Goal: Task Accomplishment & Management: Manage account settings

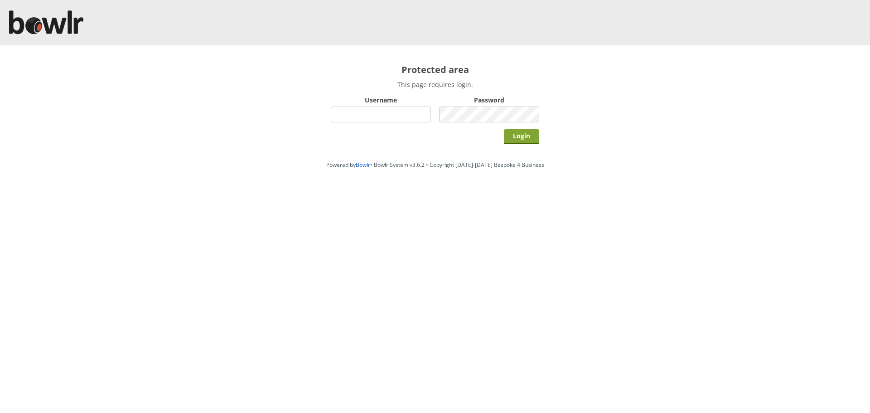
type input "root"
click at [528, 139] on input "Login" at bounding box center [521, 136] width 35 height 15
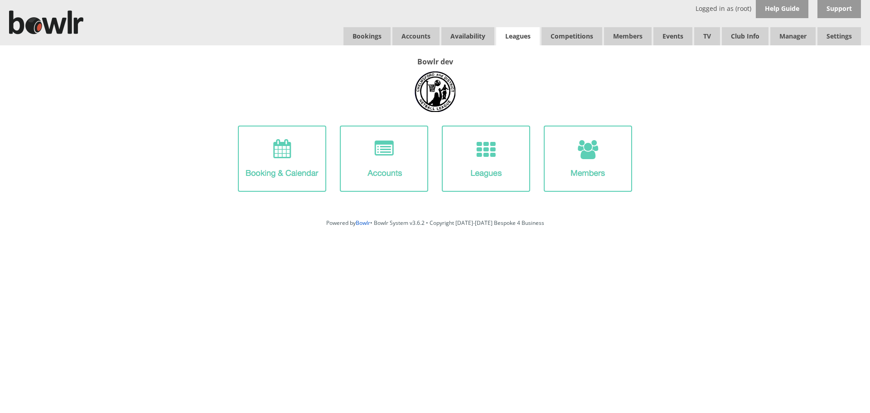
click at [531, 33] on link "Leagues" at bounding box center [517, 36] width 43 height 18
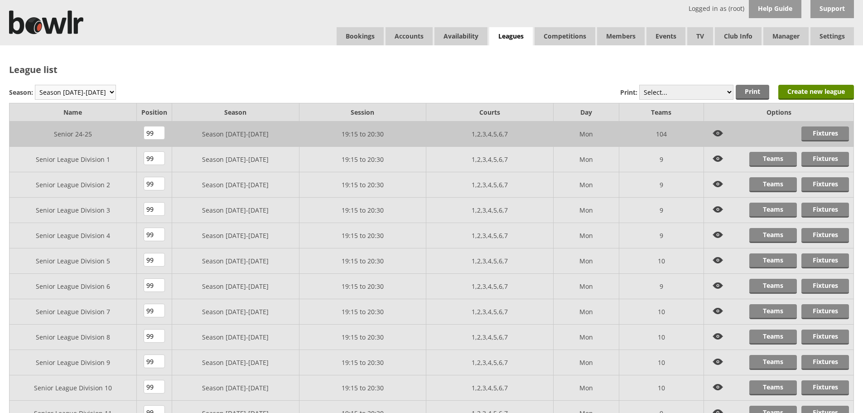
click at [75, 93] on select "Season 2025-2026 Season 2024-2025 Season 2023-2024 Season 2022-2023 Summer 2022…" at bounding box center [75, 92] width 81 height 15
select select "8"
click at [35, 85] on select "Season 2025-2026 Season 2024-2025 Season 2023-2024 Season 2022-2023 Summer 2022…" at bounding box center [75, 92] width 81 height 15
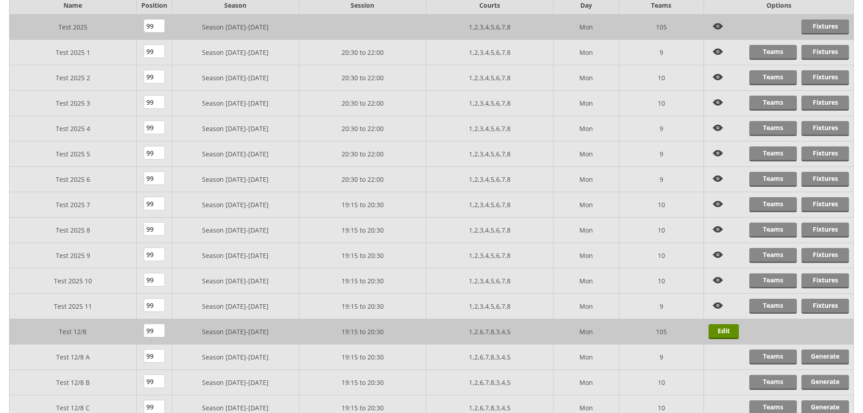
scroll to position [91, 0]
